Goal: Find contact information: Find contact information

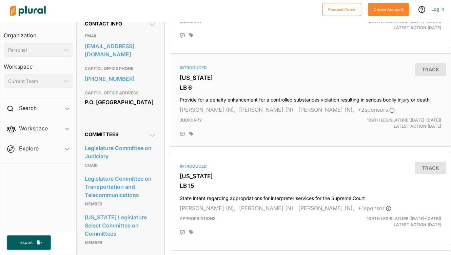
scroll to position [219, 0]
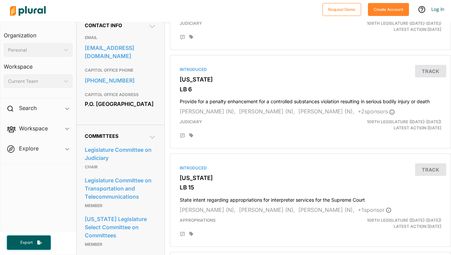
drag, startPoint x: 84, startPoint y: 107, endPoint x: 108, endPoint y: 114, distance: 24.3
click at [108, 109] on div "P.O. [GEOGRAPHIC_DATA]" at bounding box center [121, 104] width 72 height 10
click at [125, 109] on div "P.O. [GEOGRAPHIC_DATA]" at bounding box center [121, 104] width 72 height 10
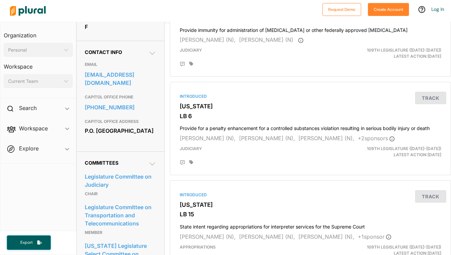
scroll to position [195, 0]
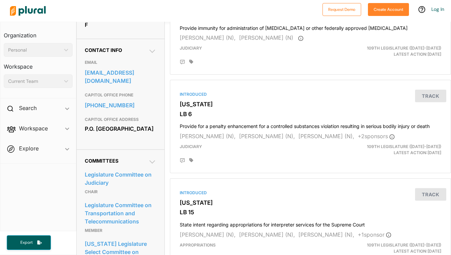
drag, startPoint x: 84, startPoint y: 132, endPoint x: 136, endPoint y: 149, distance: 54.6
click at [136, 134] on div "P.O. [GEOGRAPHIC_DATA]" at bounding box center [121, 128] width 72 height 10
copy div "P.O. [GEOGRAPHIC_DATA]"
click at [136, 134] on div "P.O. [GEOGRAPHIC_DATA]" at bounding box center [121, 128] width 72 height 10
drag, startPoint x: 85, startPoint y: 132, endPoint x: 114, endPoint y: 139, distance: 30.0
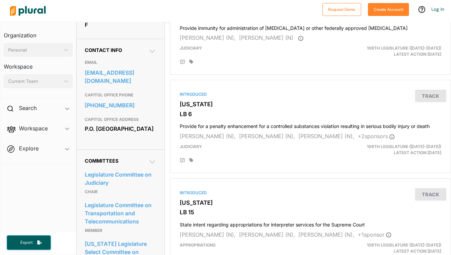
click at [114, 134] on div "P.O. [GEOGRAPHIC_DATA]" at bounding box center [121, 128] width 72 height 10
copy div "P.O. [GEOGRAPHIC_DATA]"
click at [114, 134] on div "P.O. [GEOGRAPHIC_DATA]" at bounding box center [121, 128] width 72 height 10
drag, startPoint x: 85, startPoint y: 133, endPoint x: 136, endPoint y: 147, distance: 52.8
click at [136, 134] on div "P.O. [GEOGRAPHIC_DATA]" at bounding box center [121, 128] width 72 height 10
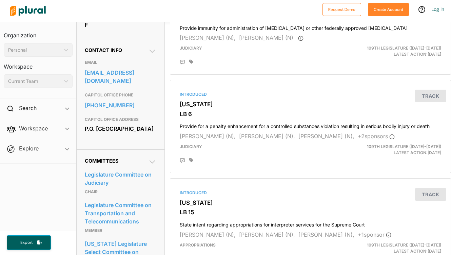
copy div "P.O. [GEOGRAPHIC_DATA]"
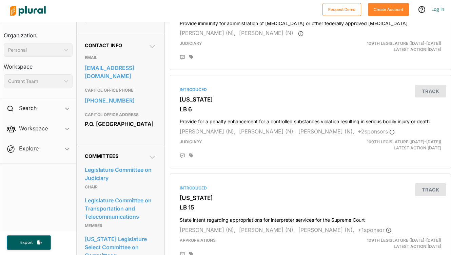
copy div "P.O. [GEOGRAPHIC_DATA]"
